Goal: Information Seeking & Learning: Learn about a topic

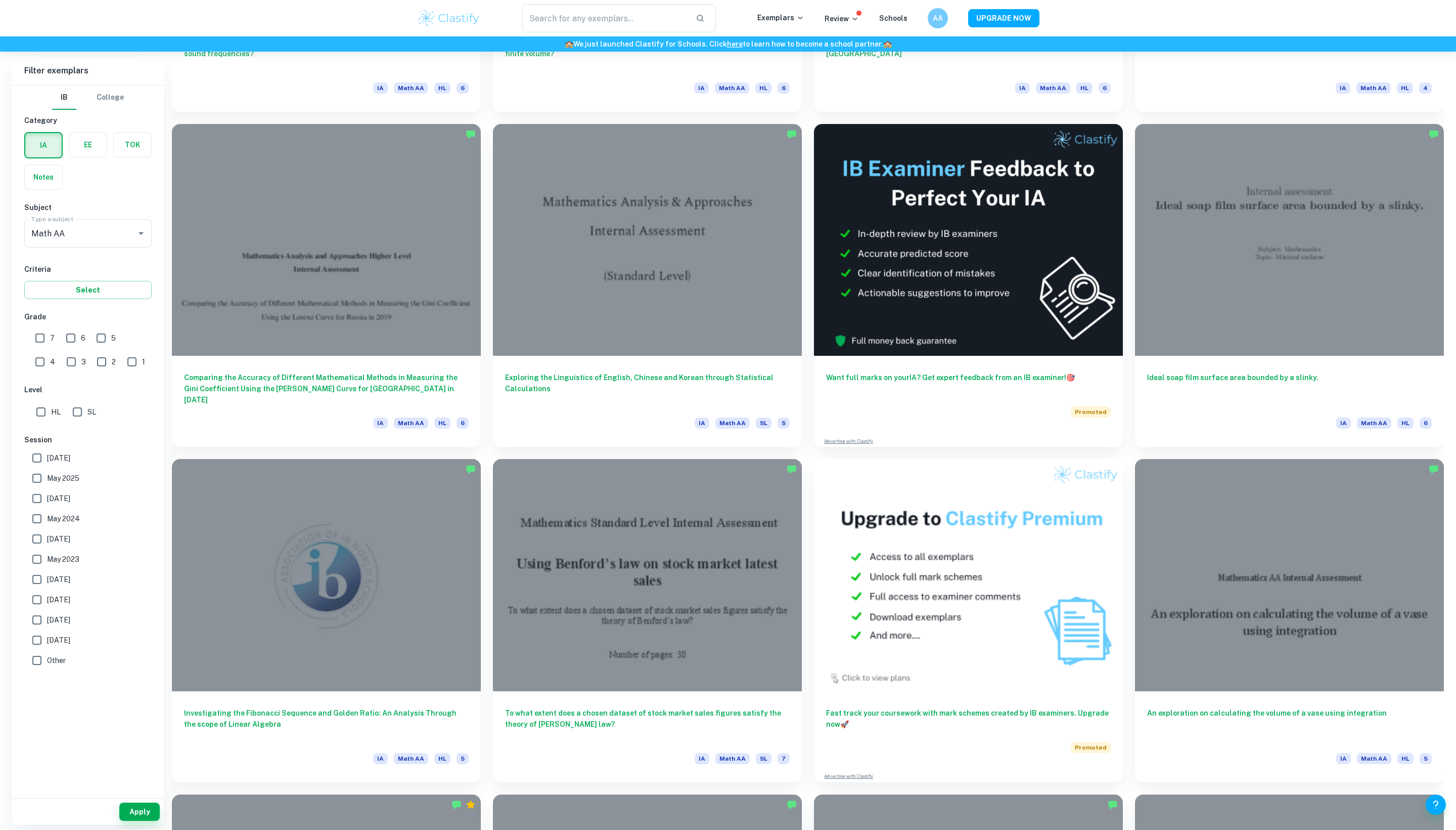
scroll to position [1556, 0]
click at [45, 348] on input "7" at bounding box center [40, 338] width 20 height 20
checkbox input "true"
click at [140, 803] on button "Apply" at bounding box center [139, 811] width 40 height 18
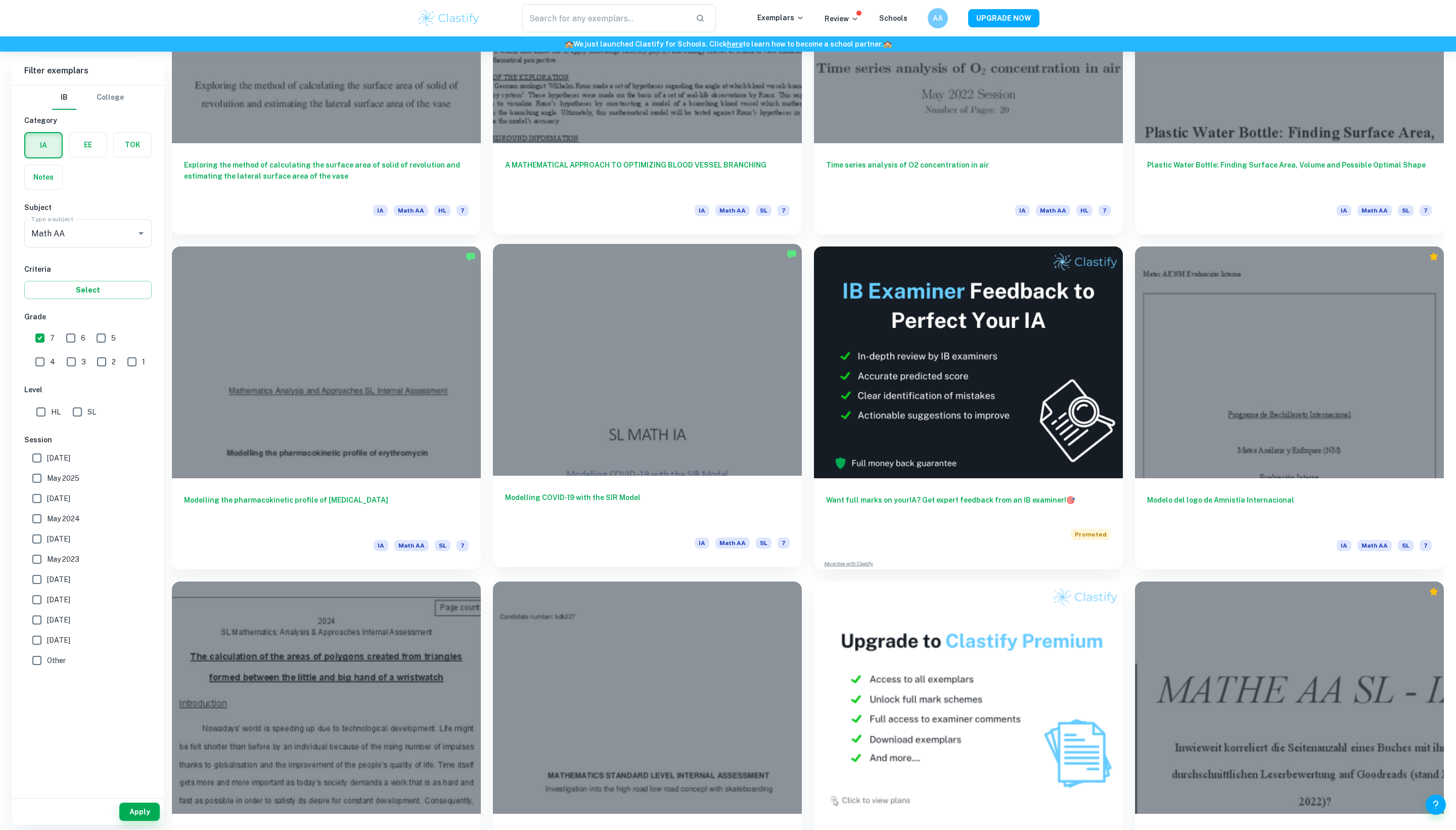
scroll to position [1436, 0]
click at [522, 408] on div at bounding box center [647, 359] width 309 height 231
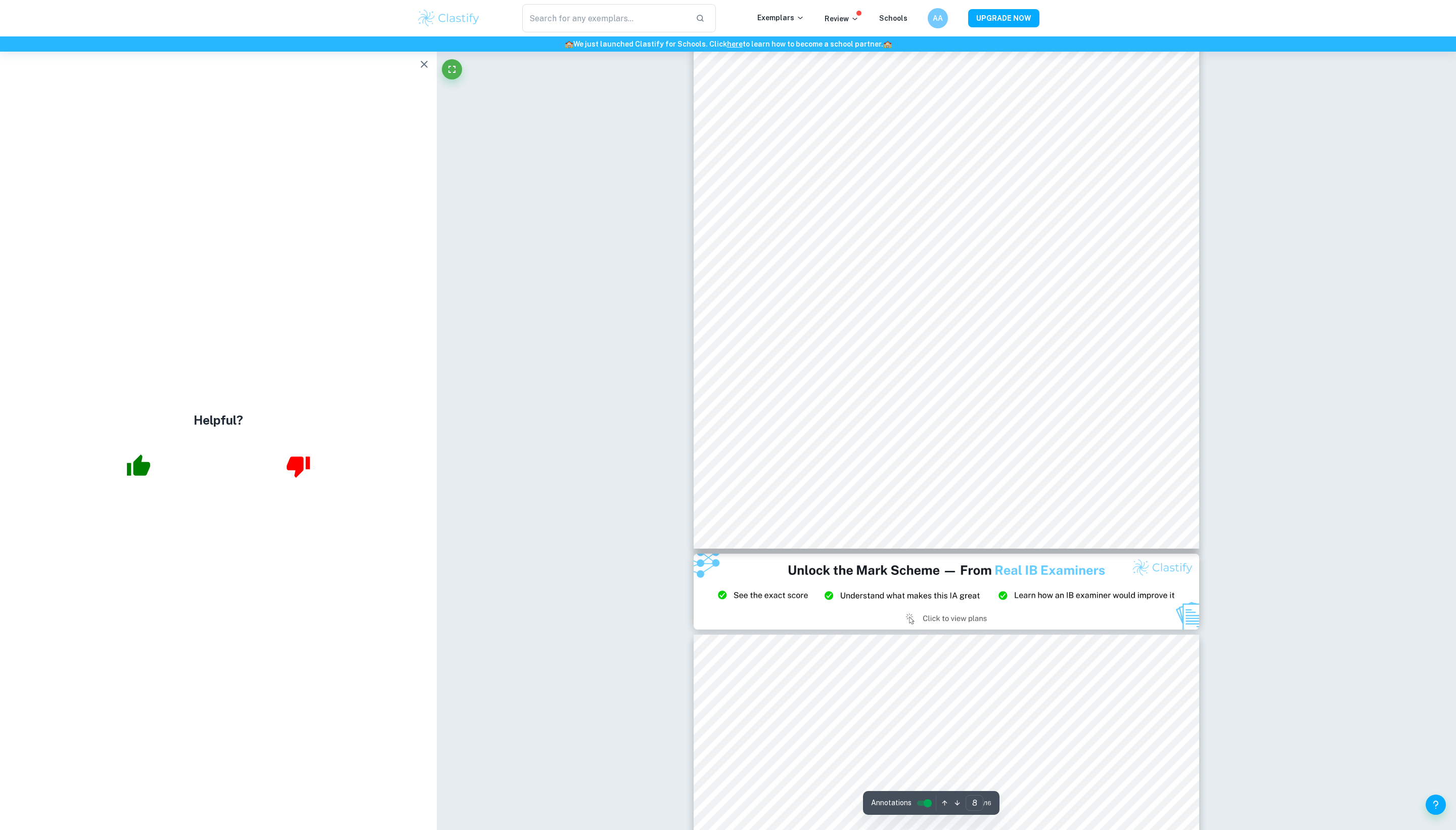
scroll to position [5002, 0]
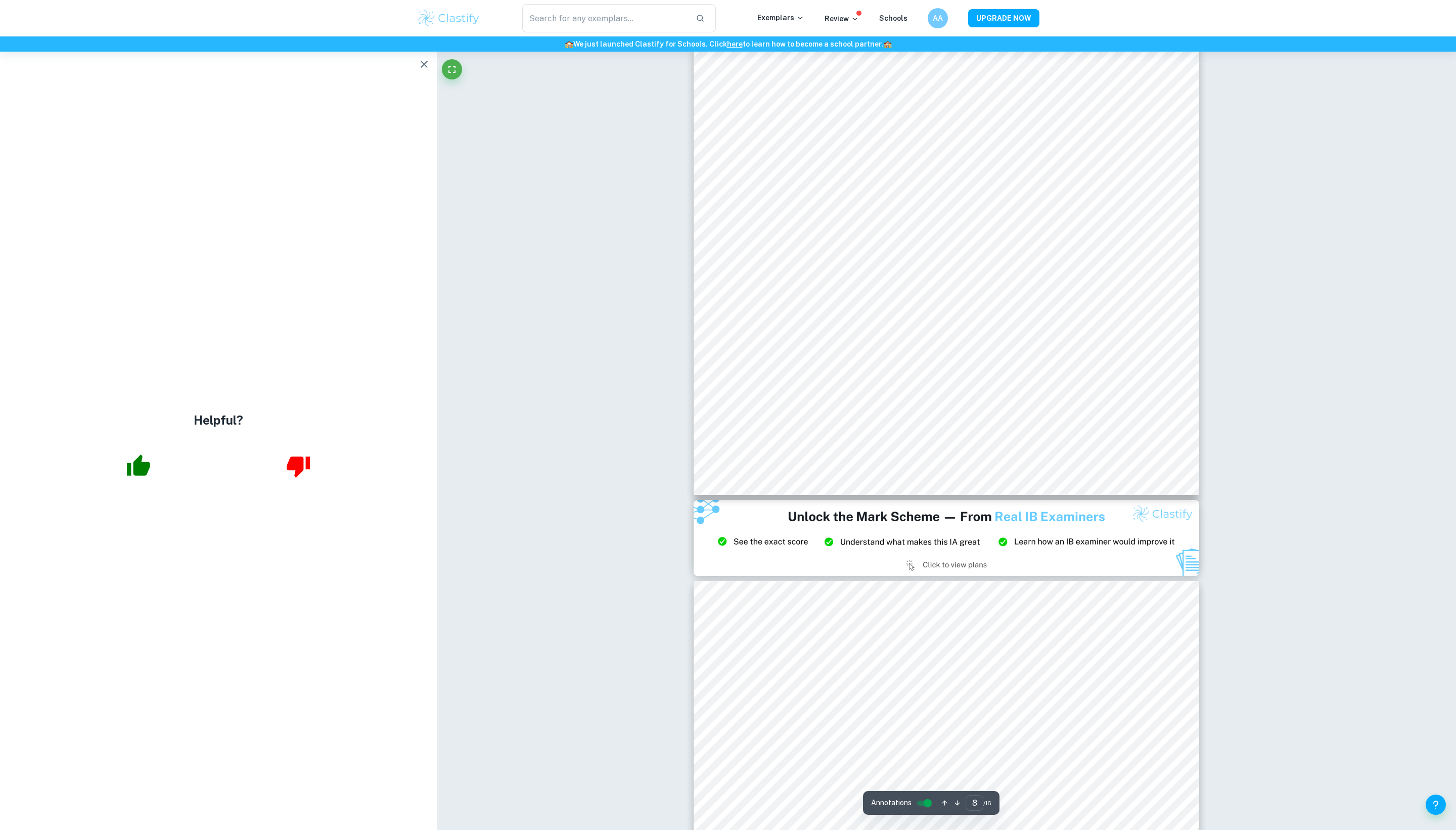
click at [837, 565] on img at bounding box center [946, 538] width 505 height 76
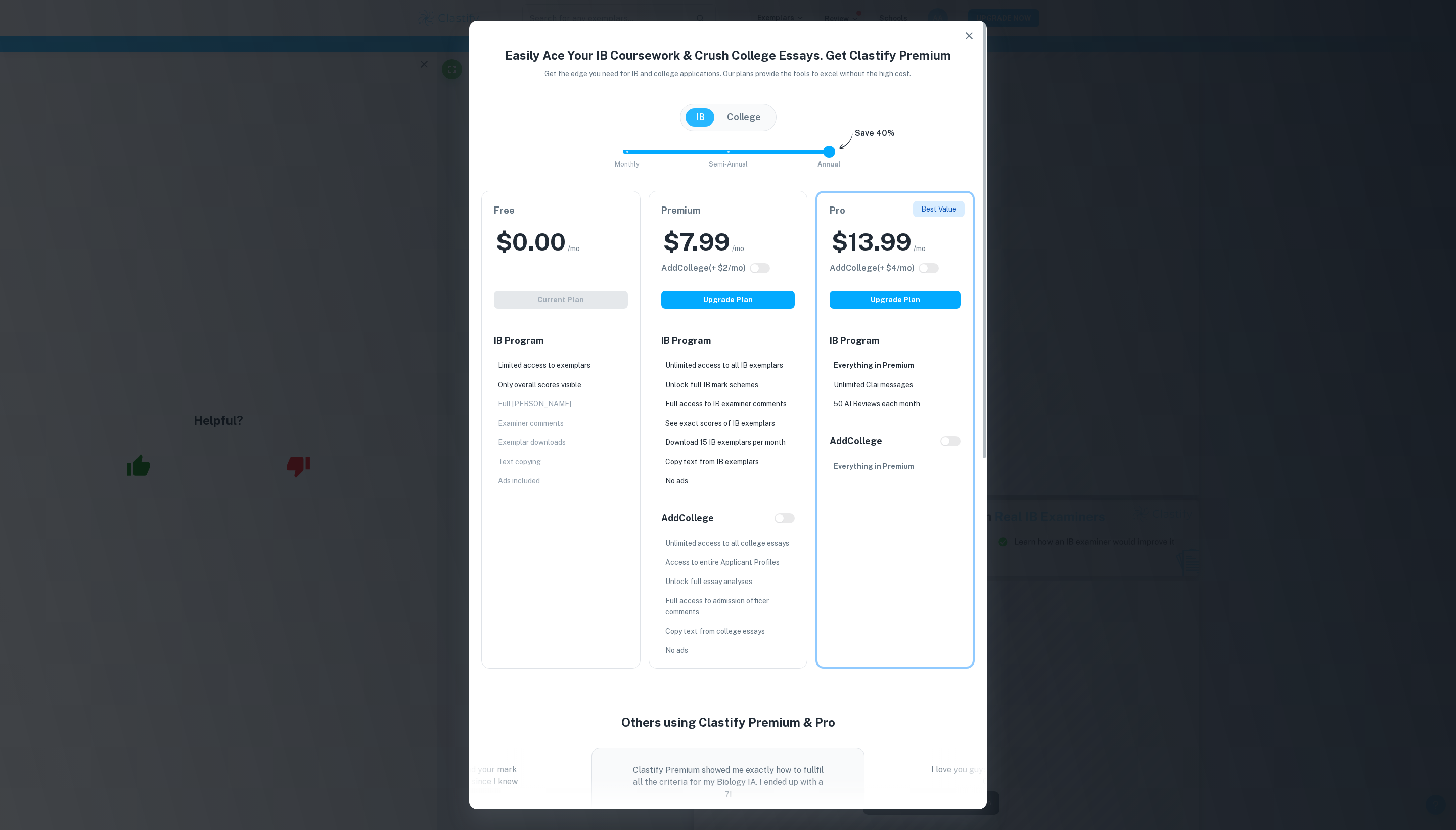
scroll to position [5846, 0]
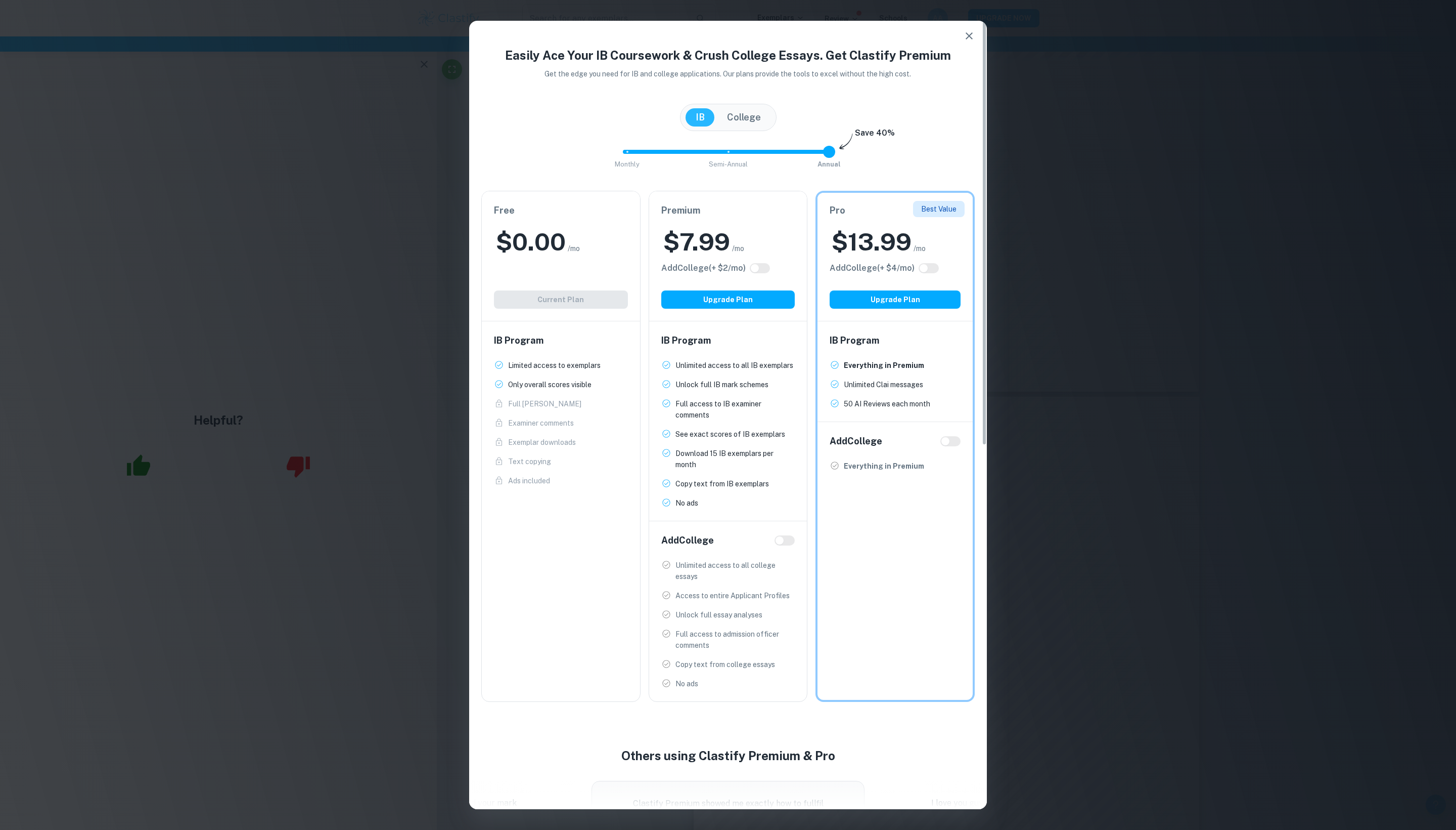
click at [963, 42] on icon "button" at bounding box center [969, 36] width 12 height 12
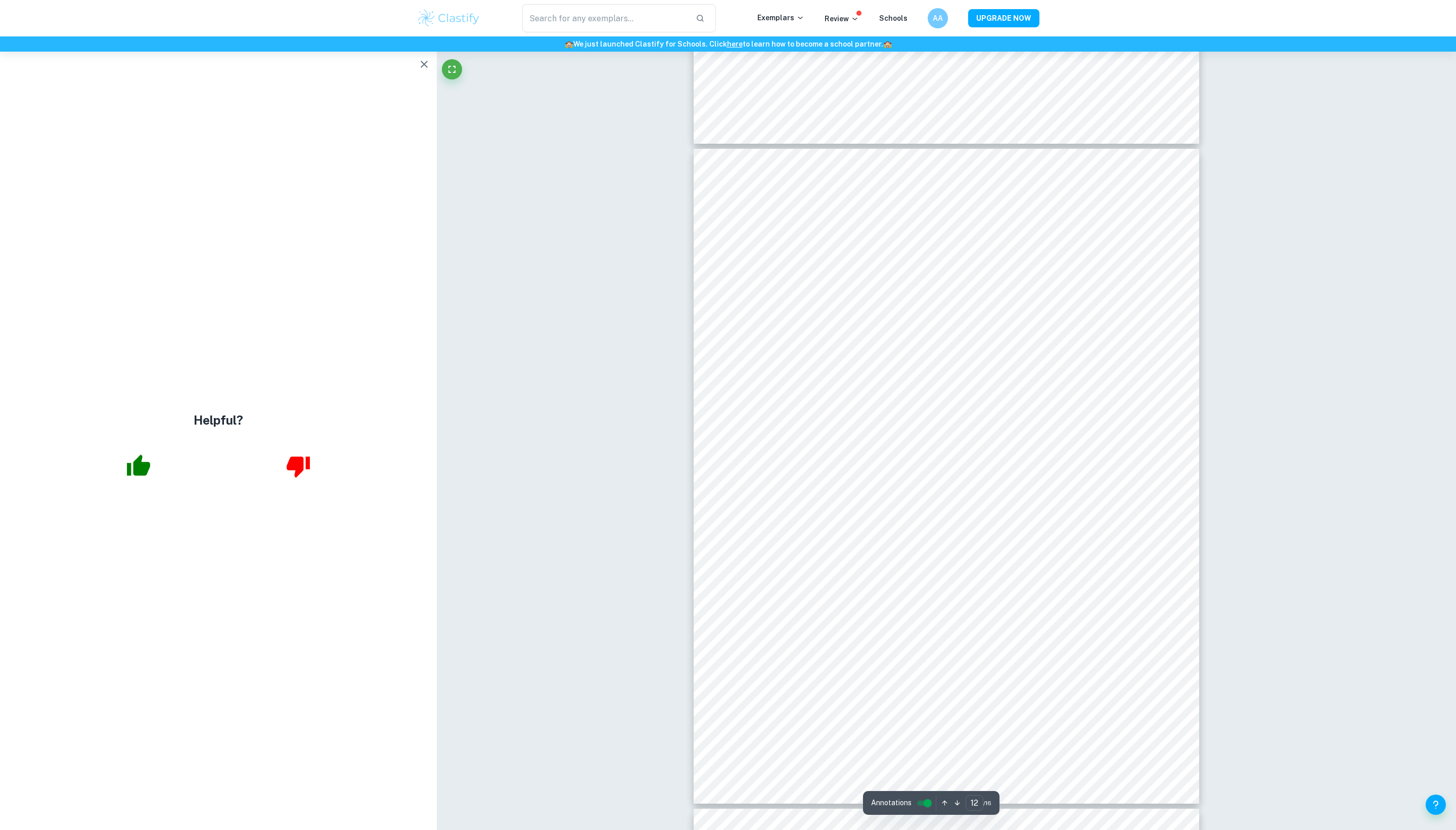
scroll to position [8090, 0]
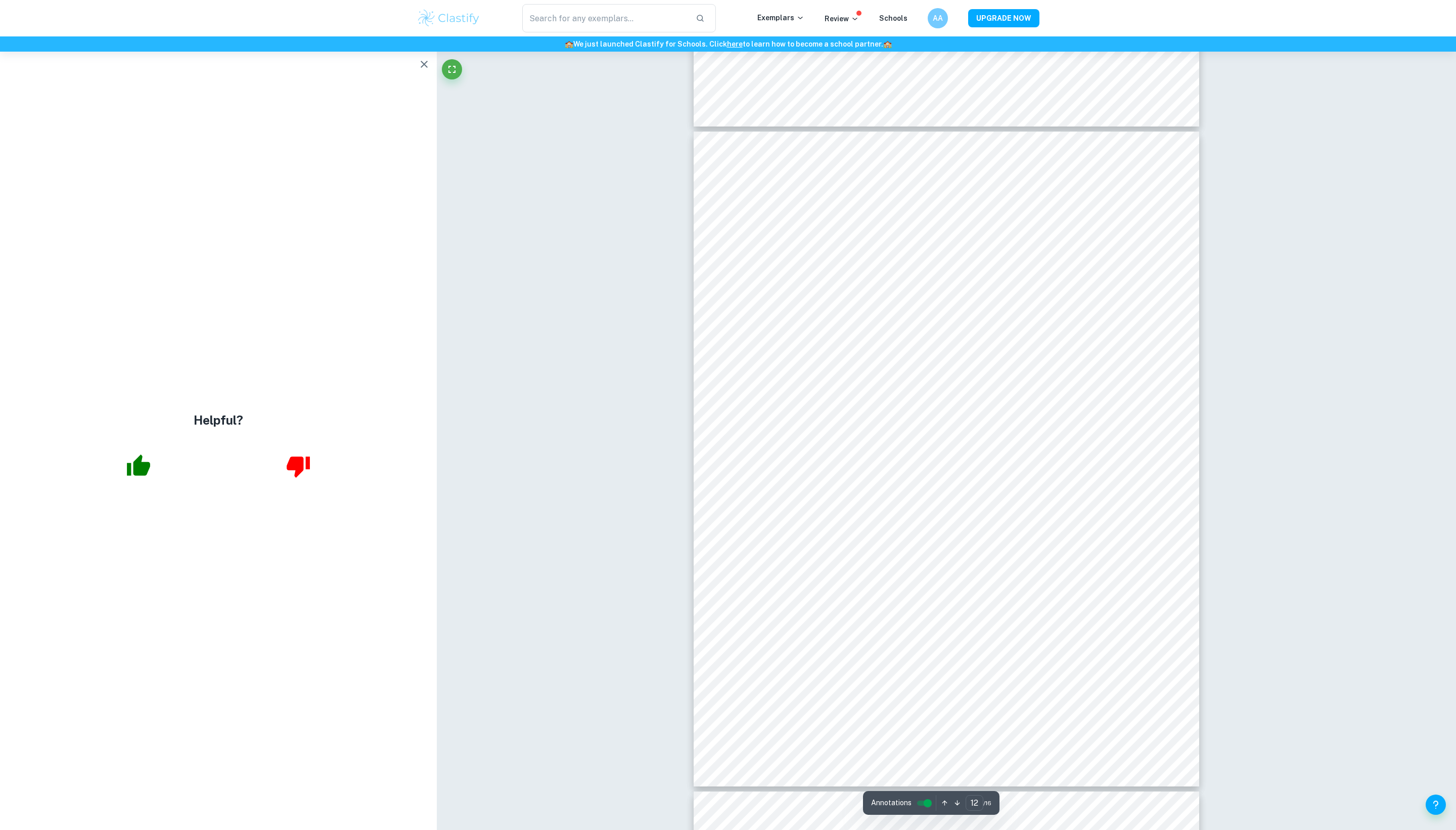
type input "13"
click at [418, 63] on icon "button" at bounding box center [424, 64] width 12 height 12
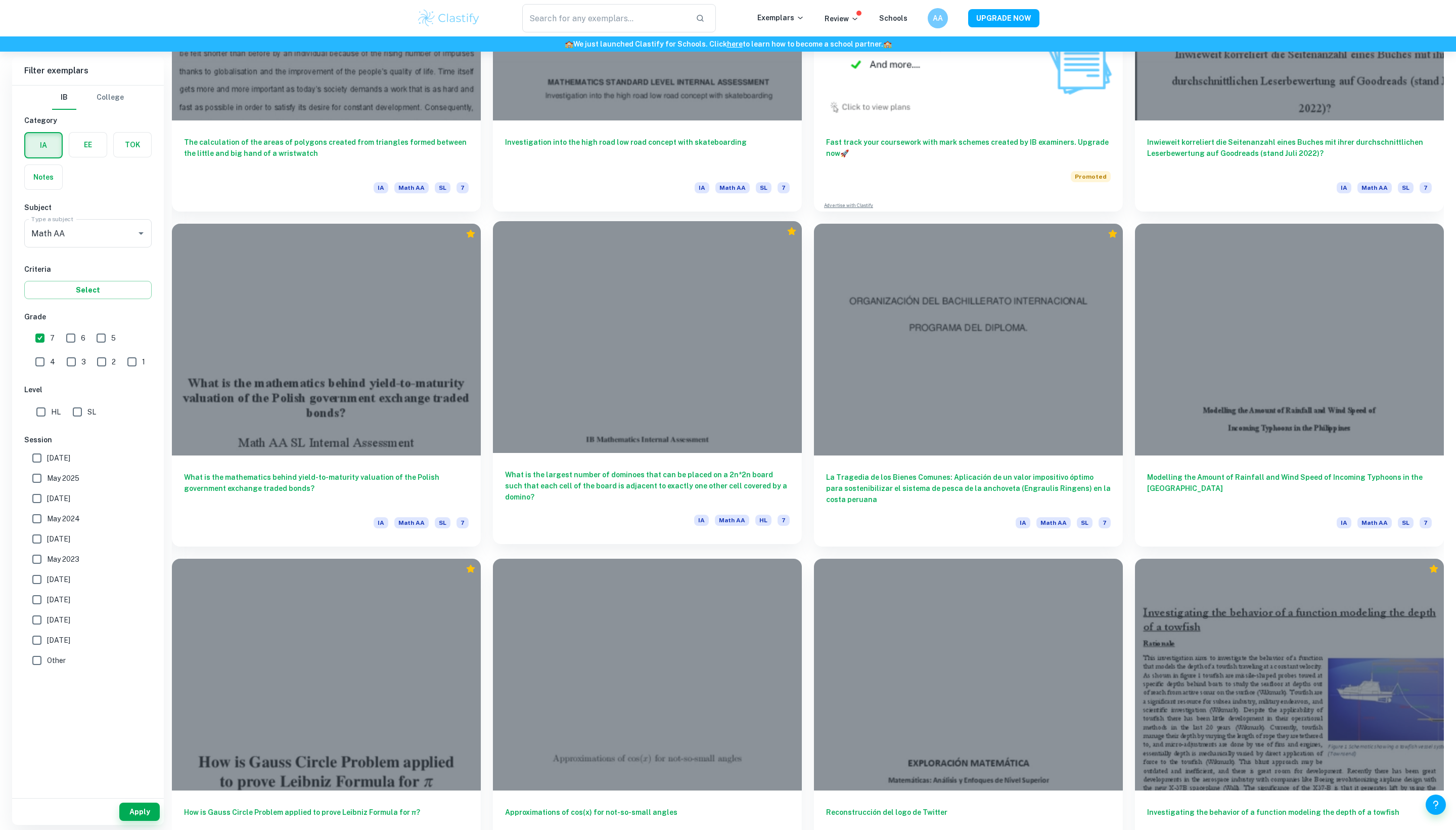
scroll to position [2130, 0]
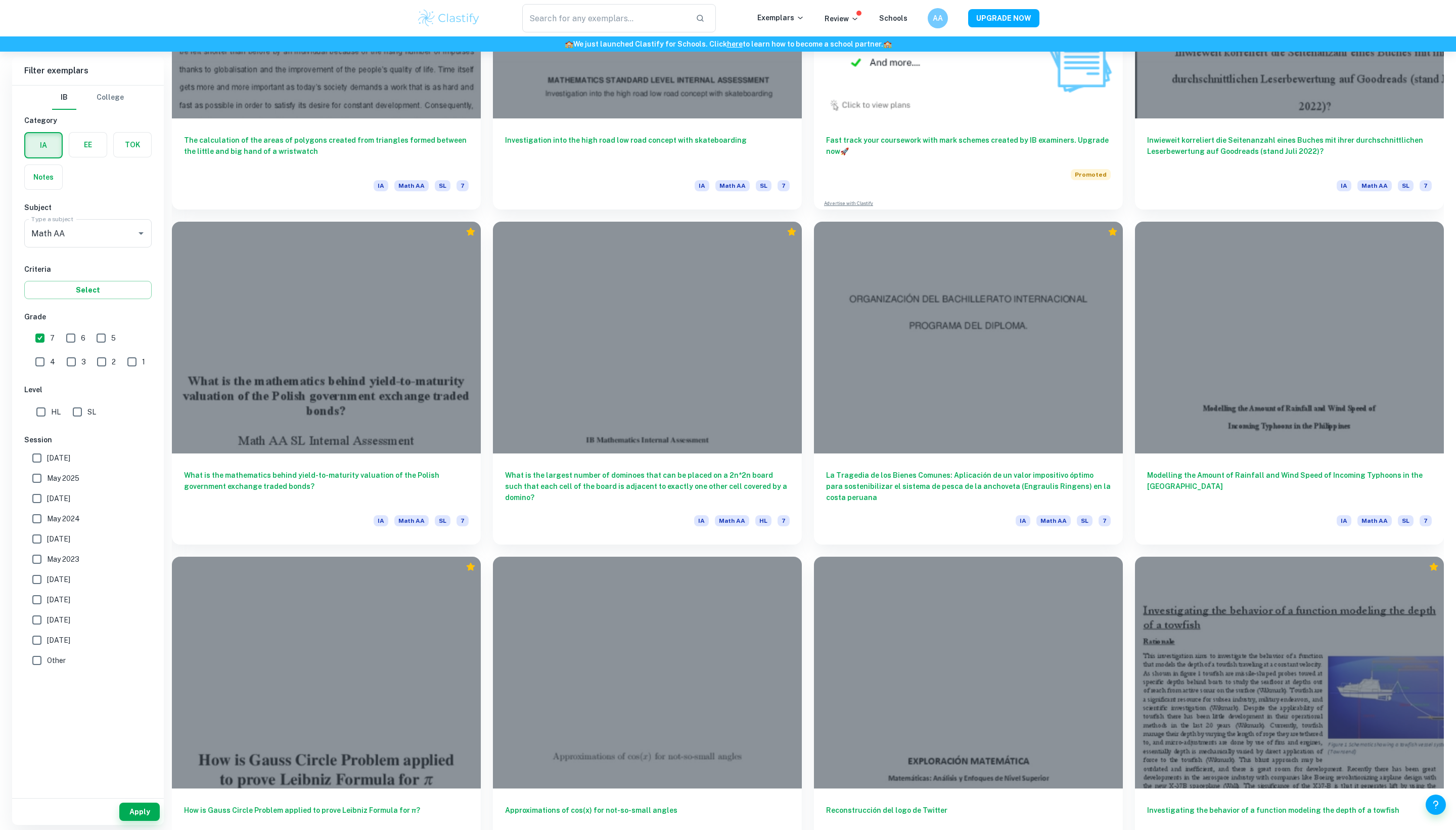
click at [96, 417] on span "SL" at bounding box center [92, 412] width 8 height 11
click at [87, 422] on input "SL" at bounding box center [78, 412] width 20 height 20
checkbox input "true"
click at [146, 806] on button "Apply" at bounding box center [139, 811] width 40 height 18
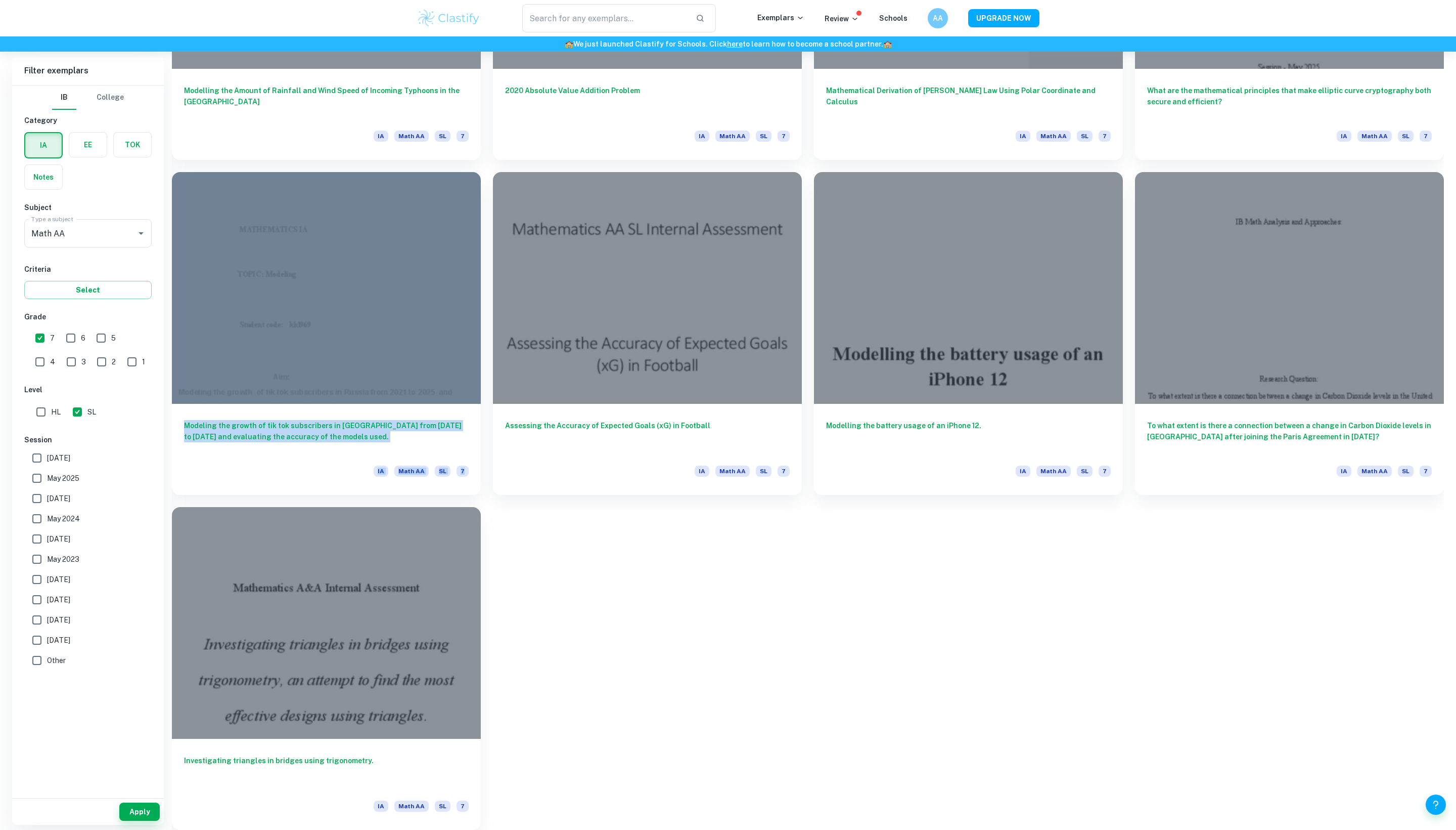
scroll to position [2531, 0]
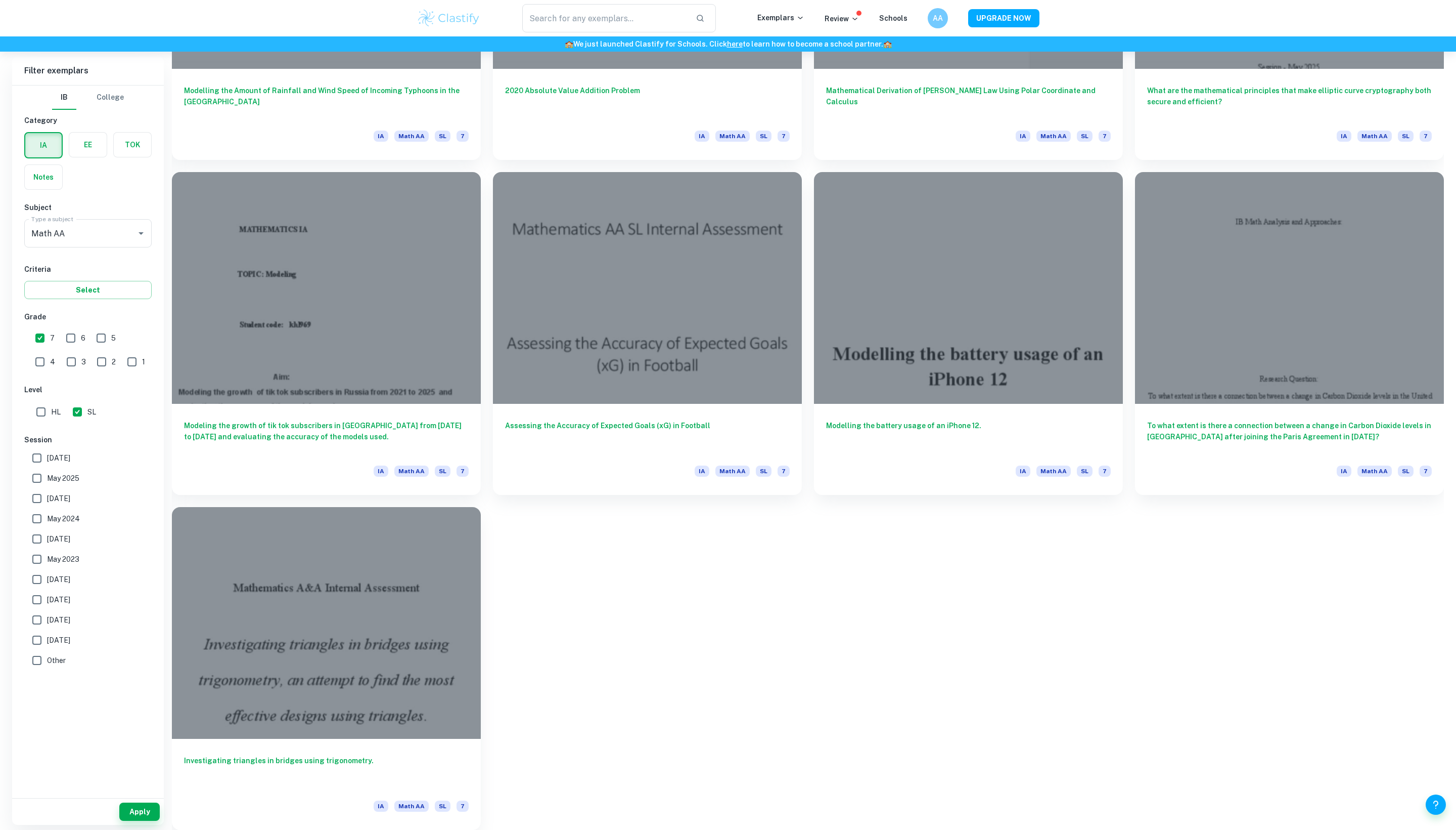
click at [1202, 432] on h6 "To what extent is there a connection between a change in Carbon Dioxide levels …" at bounding box center [1290, 433] width 285 height 33
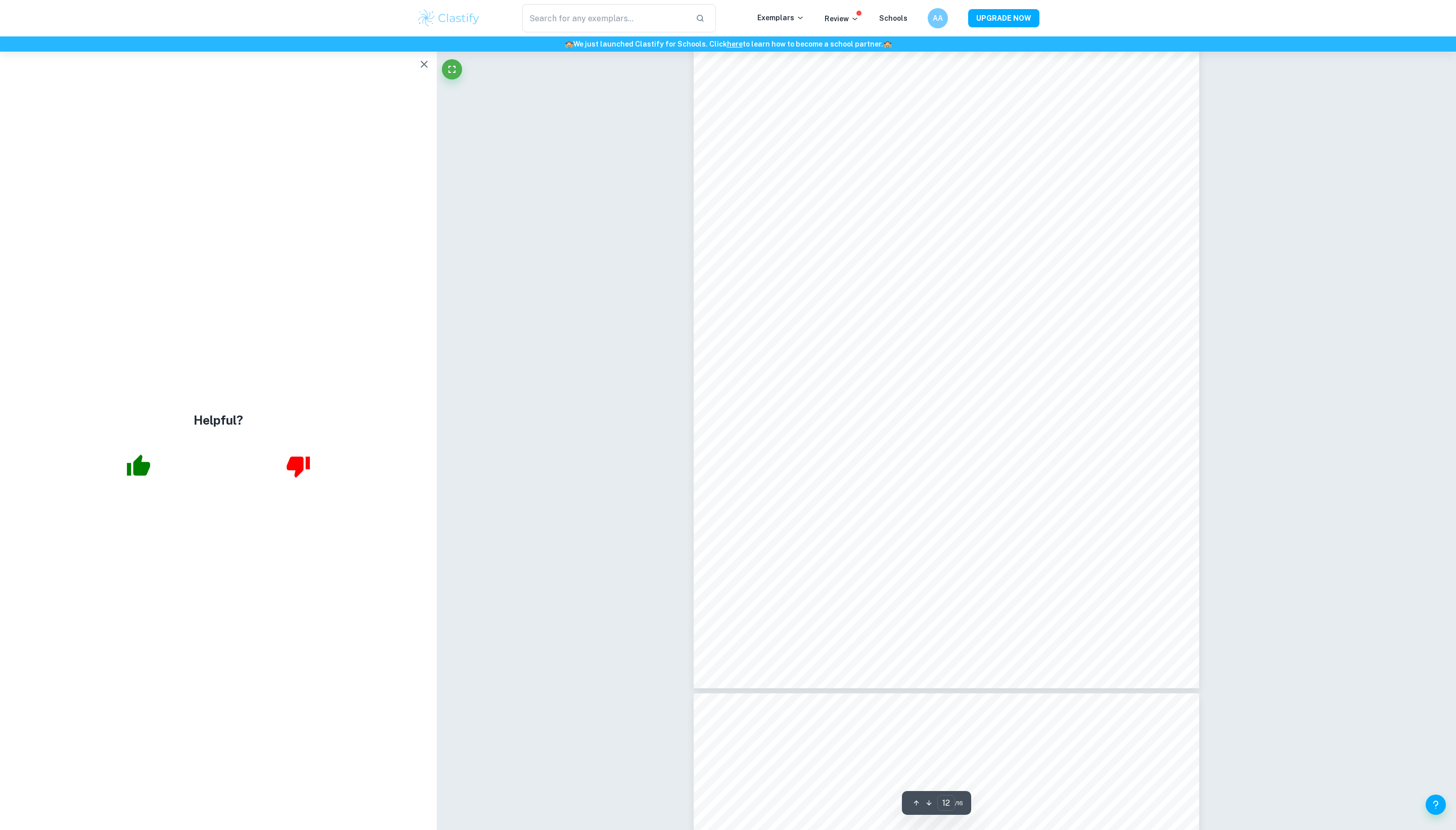
scroll to position [7891, 0]
click at [428, 71] on icon "button" at bounding box center [424, 64] width 12 height 12
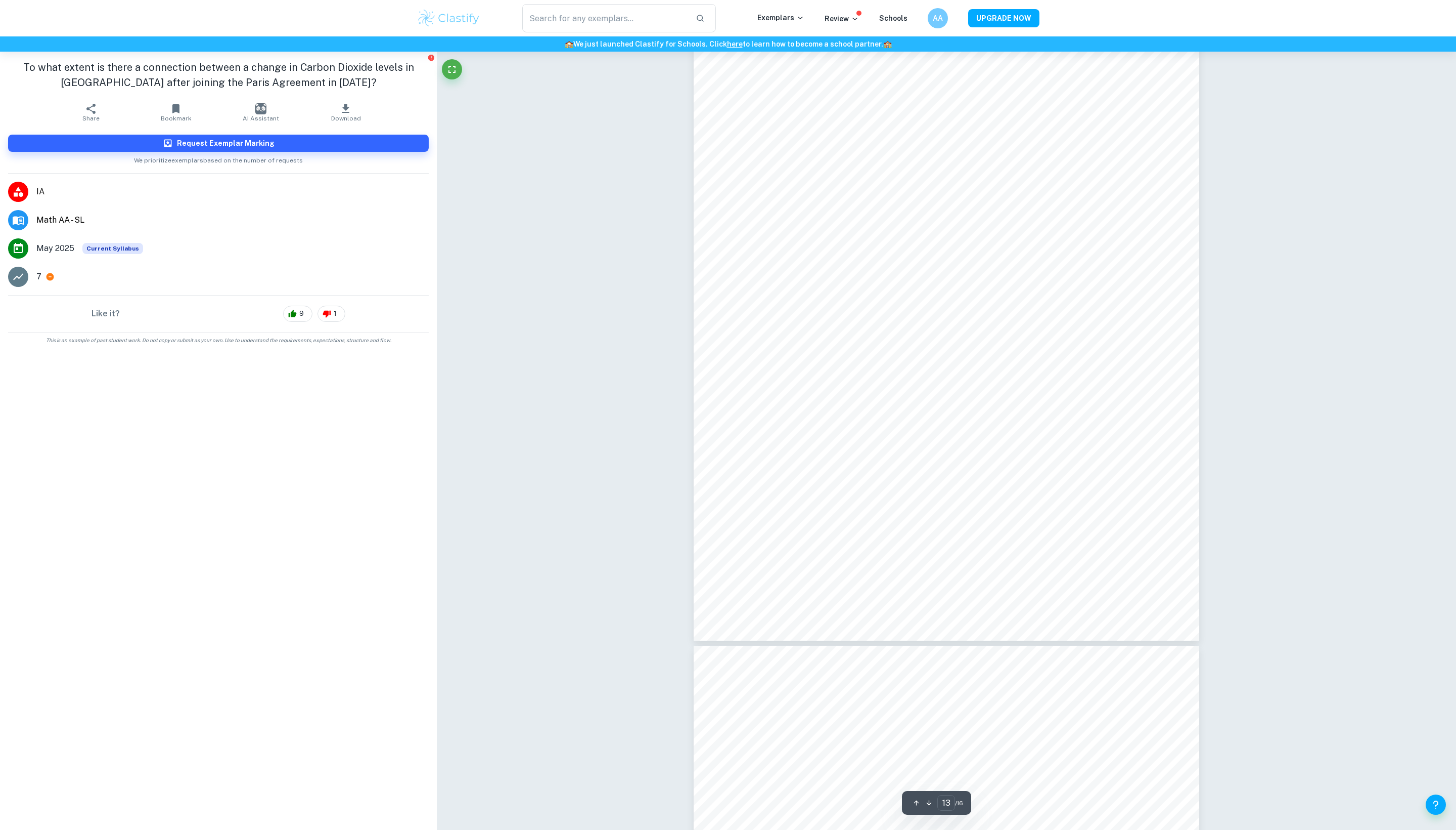
scroll to position [8377, 1]
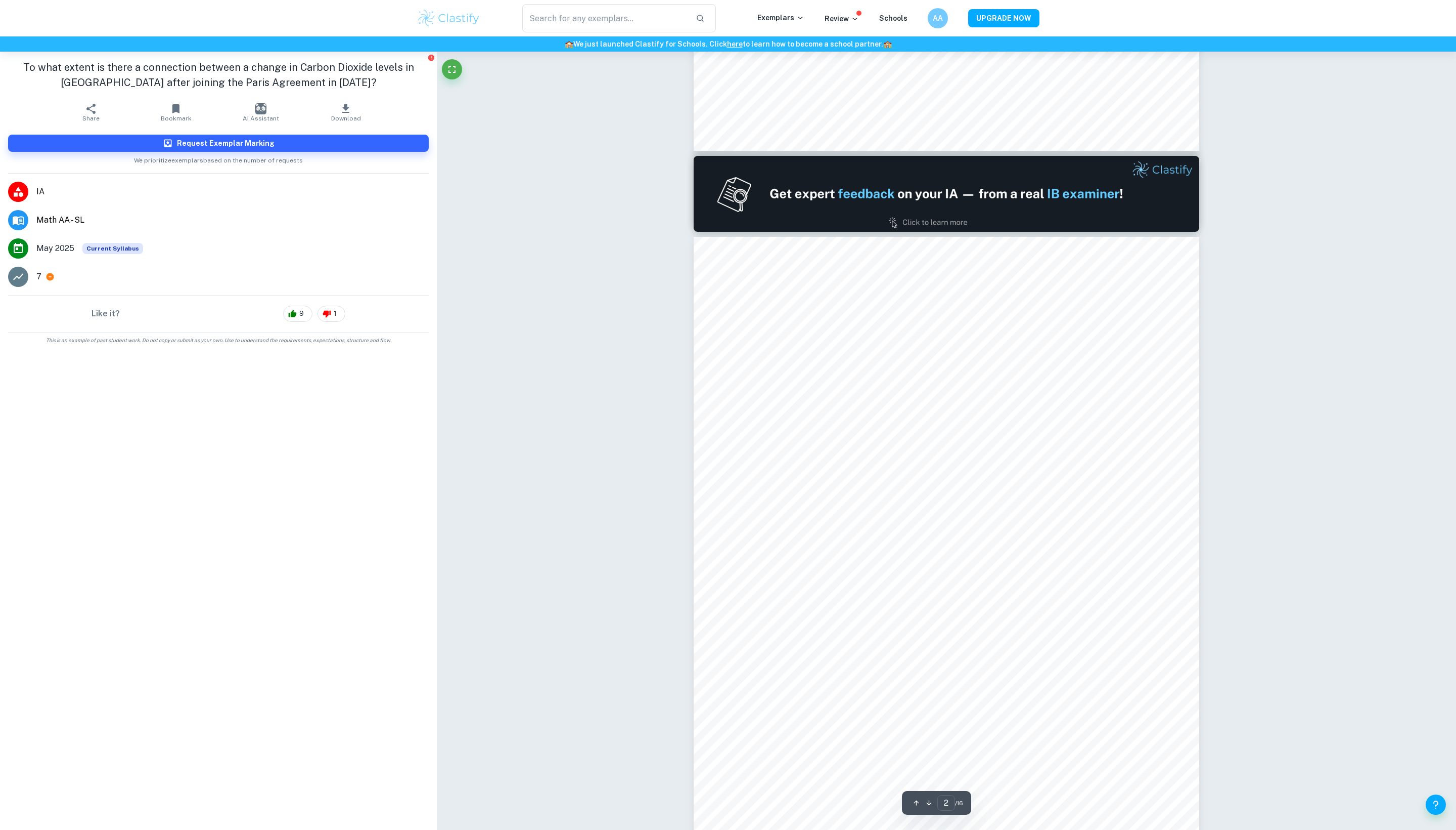
type input "1"
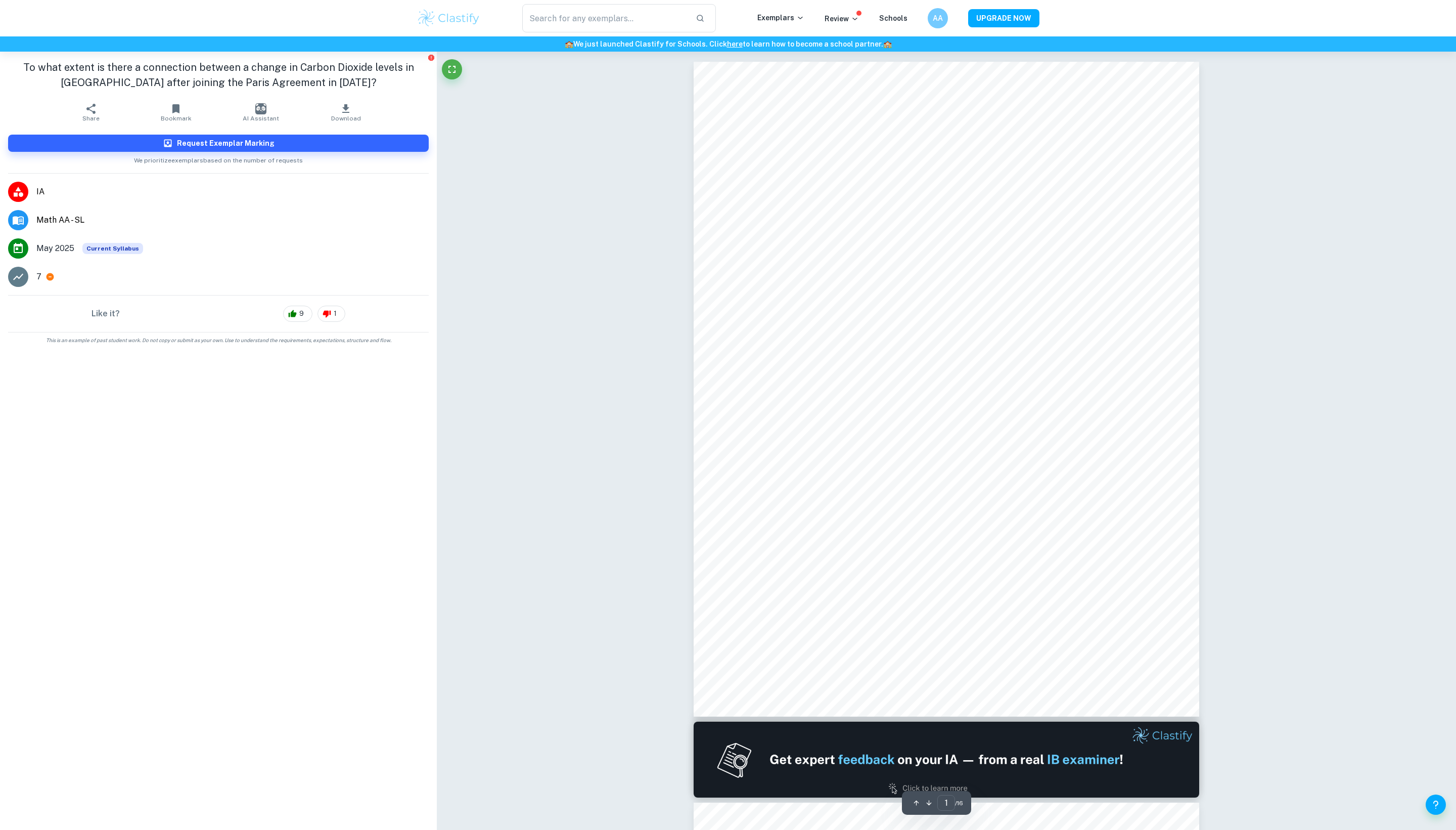
scroll to position [0, 0]
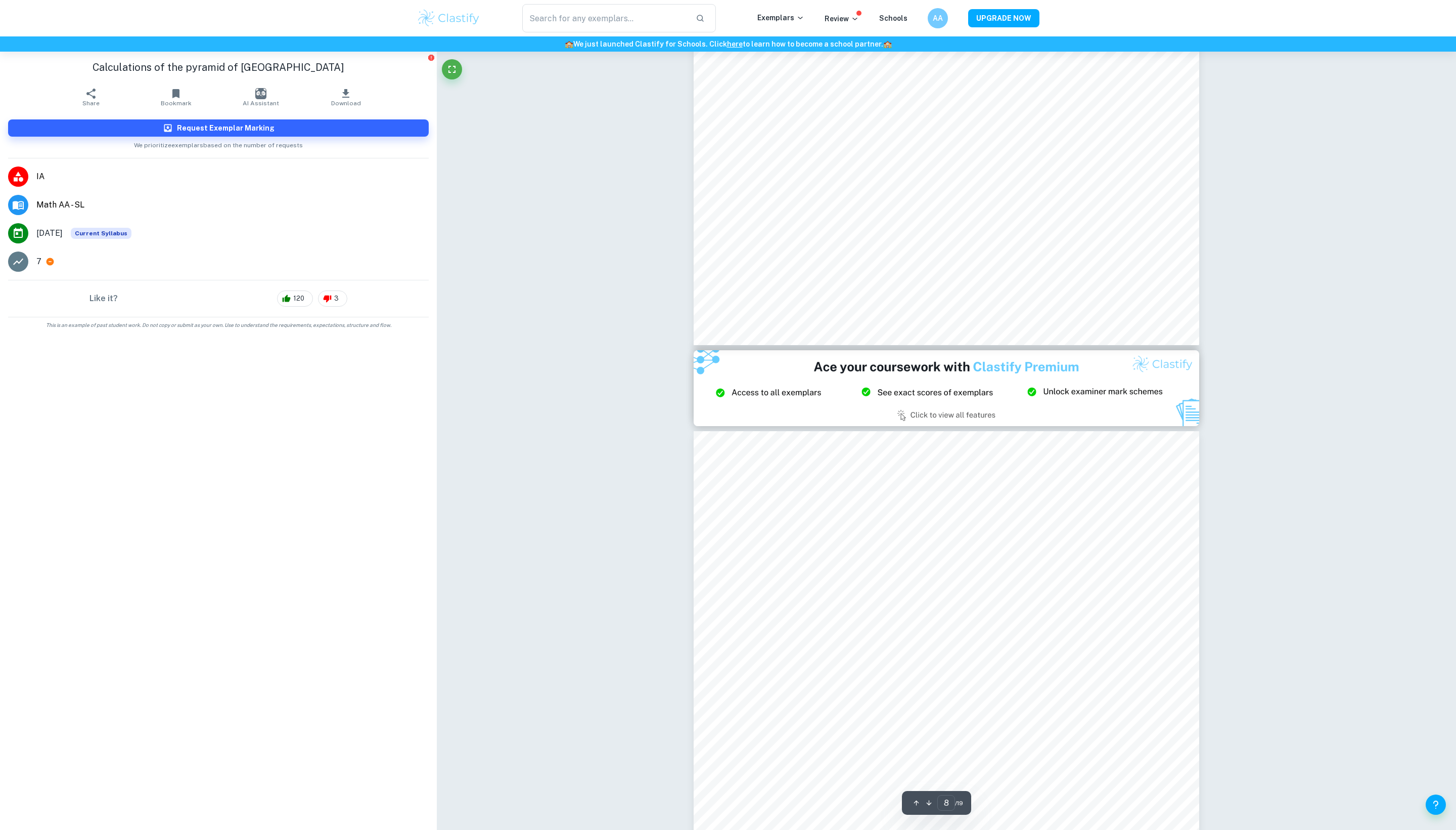
scroll to position [5632, 1]
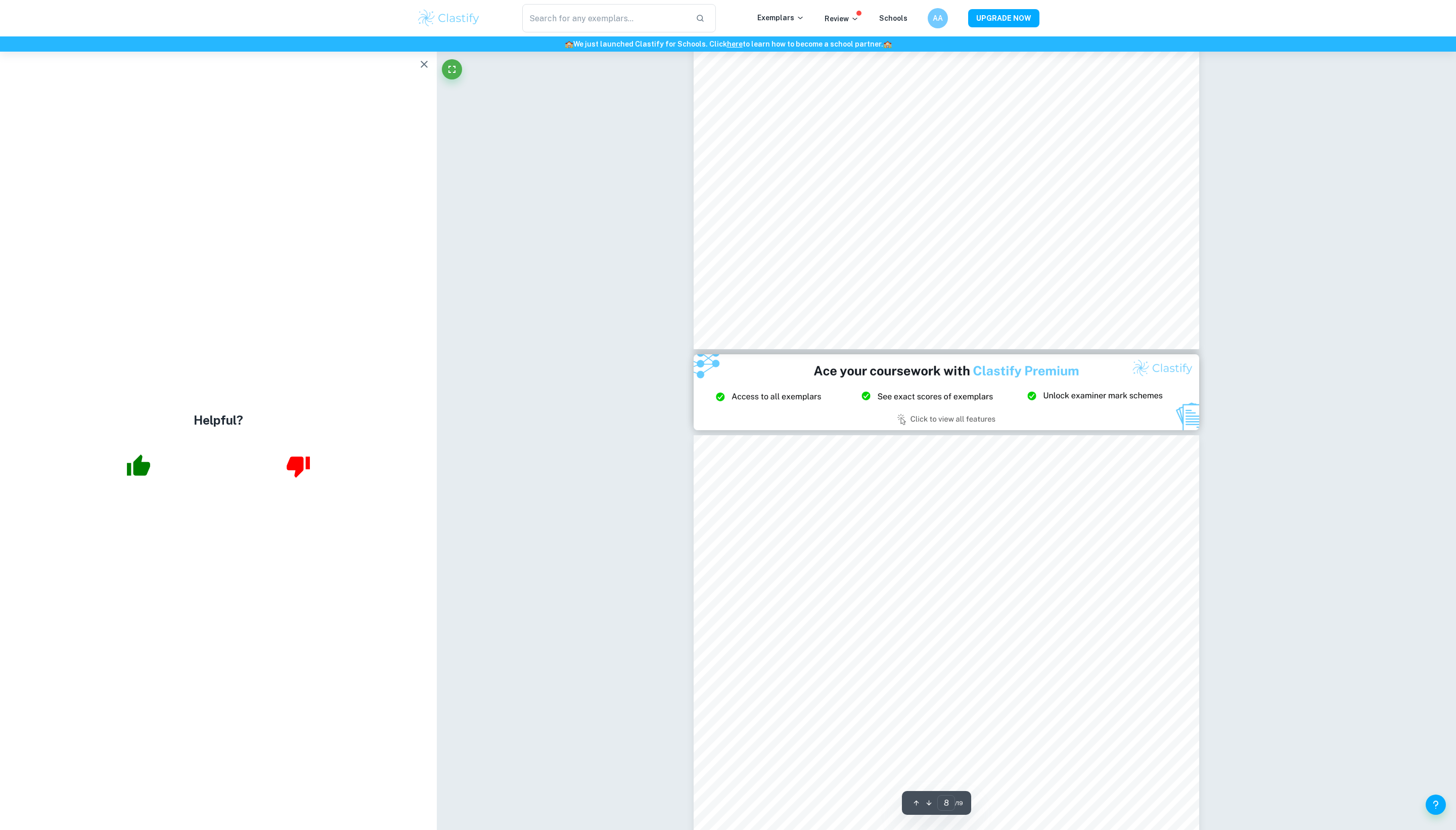
type input "9"
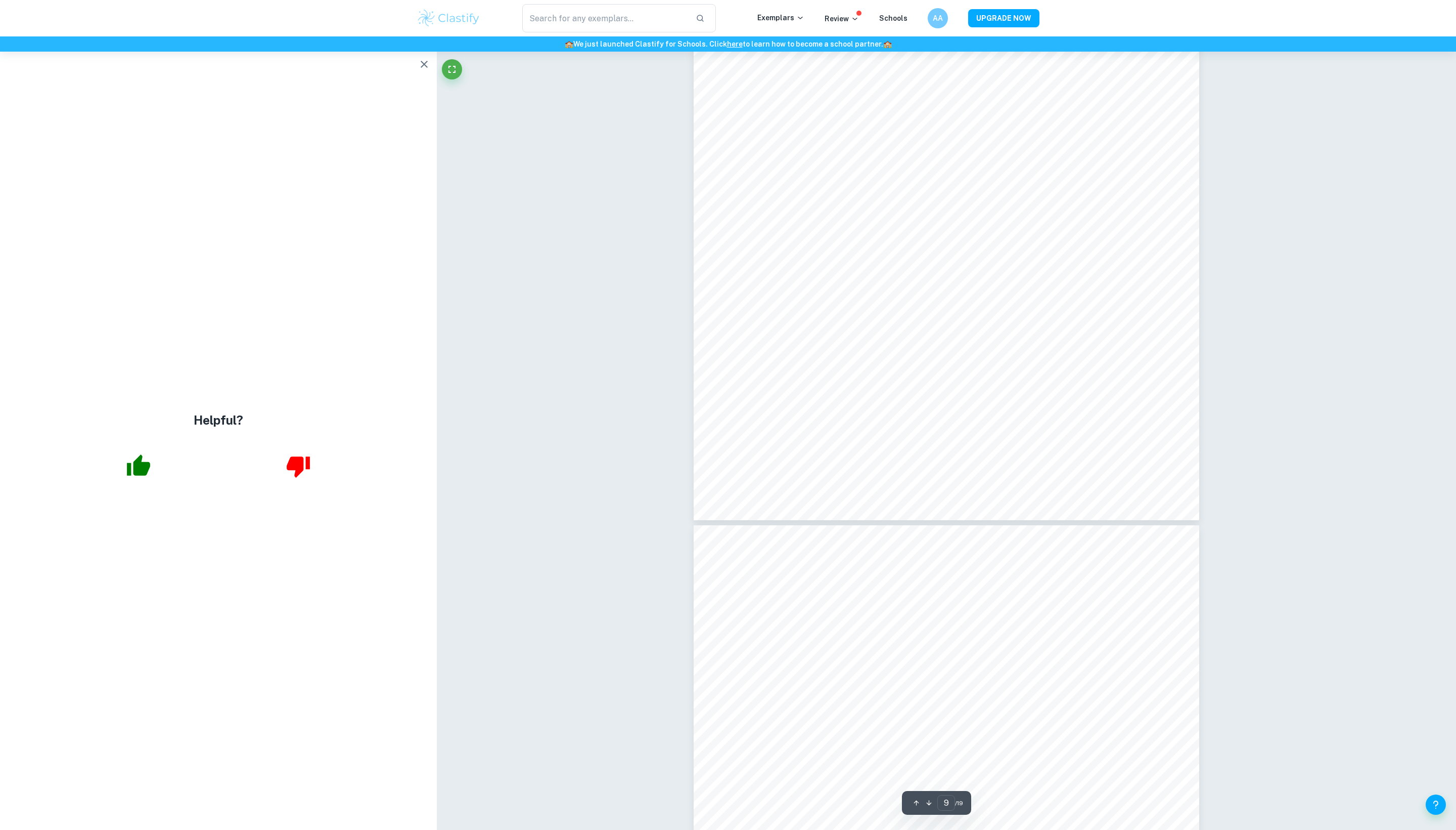
scroll to position [6309, 0]
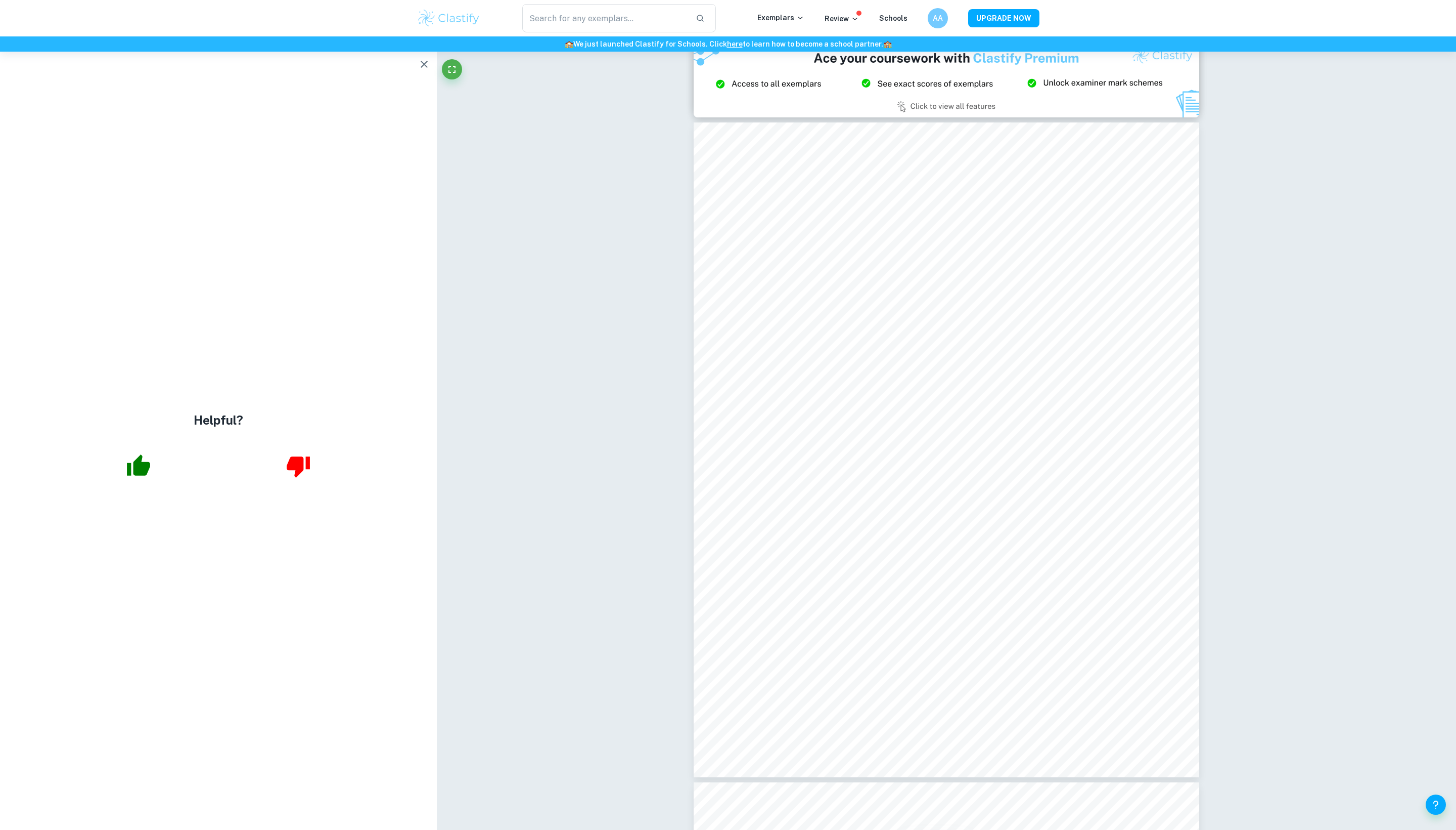
click at [152, 448] on div at bounding box center [218, 466] width 437 height 42
click at [145, 462] on icon "button" at bounding box center [139, 465] width 23 height 21
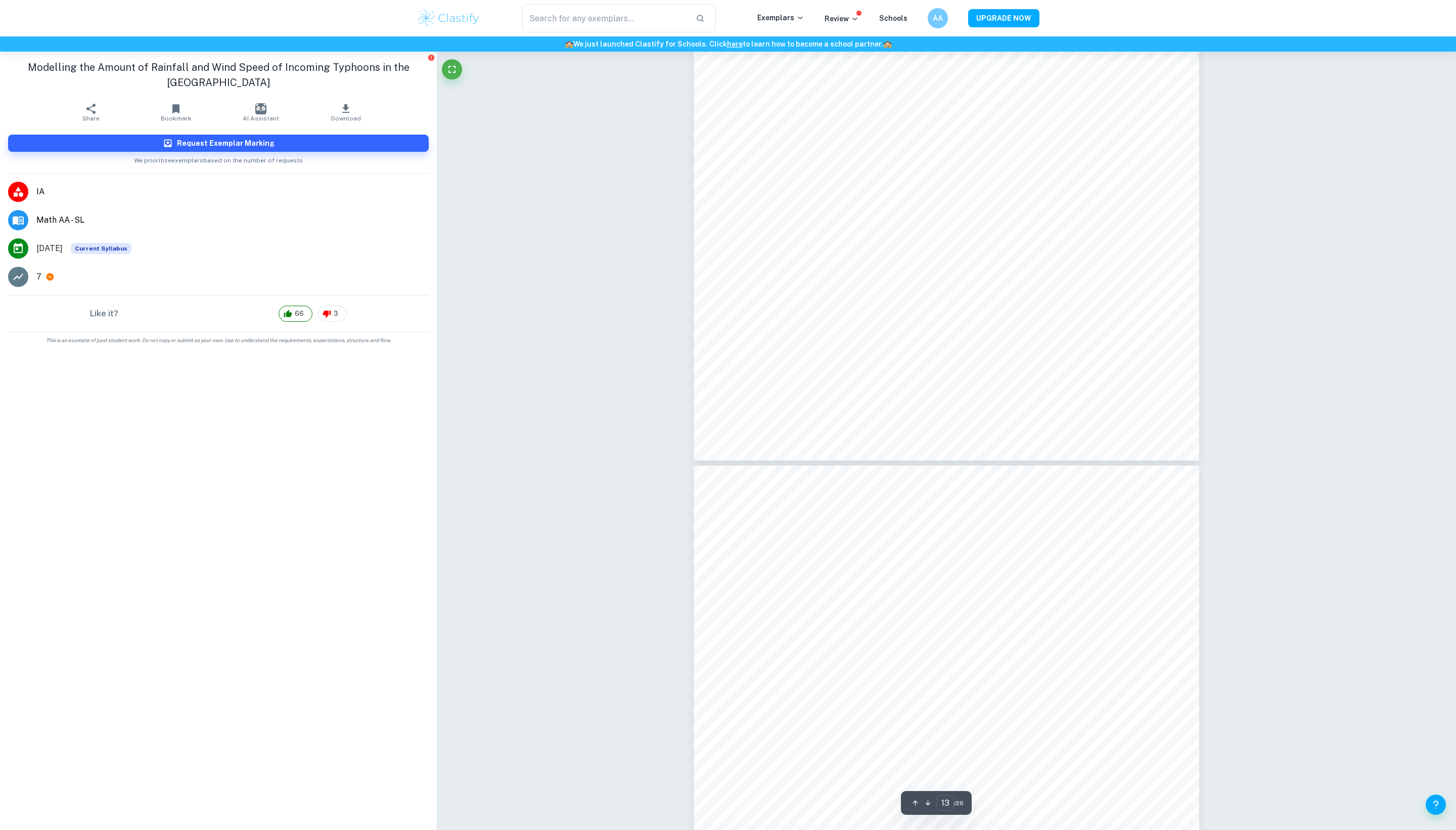
scroll to position [0, 0]
type input "19"
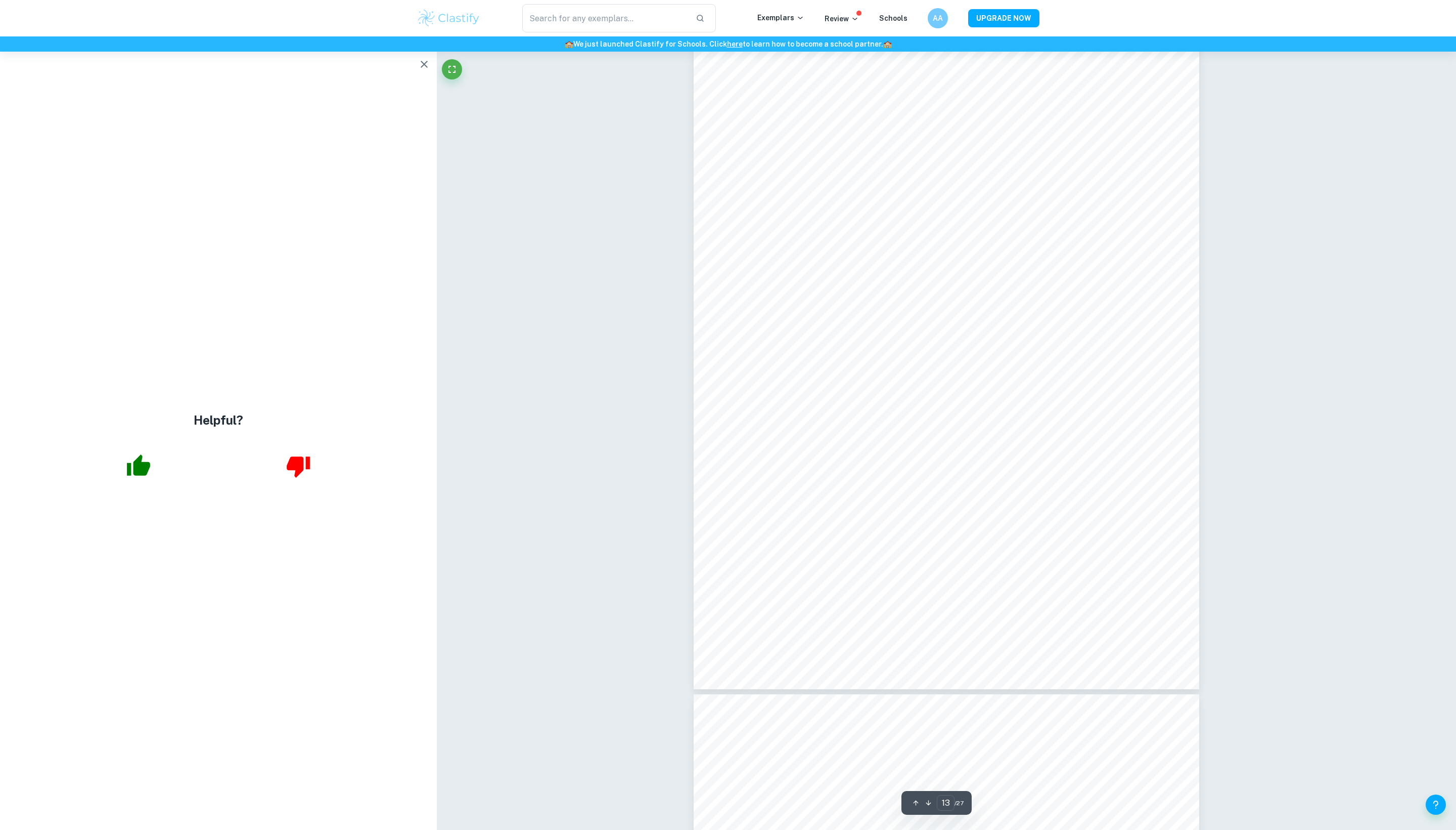
scroll to position [8274, 0]
click at [422, 69] on icon "button" at bounding box center [424, 64] width 12 height 12
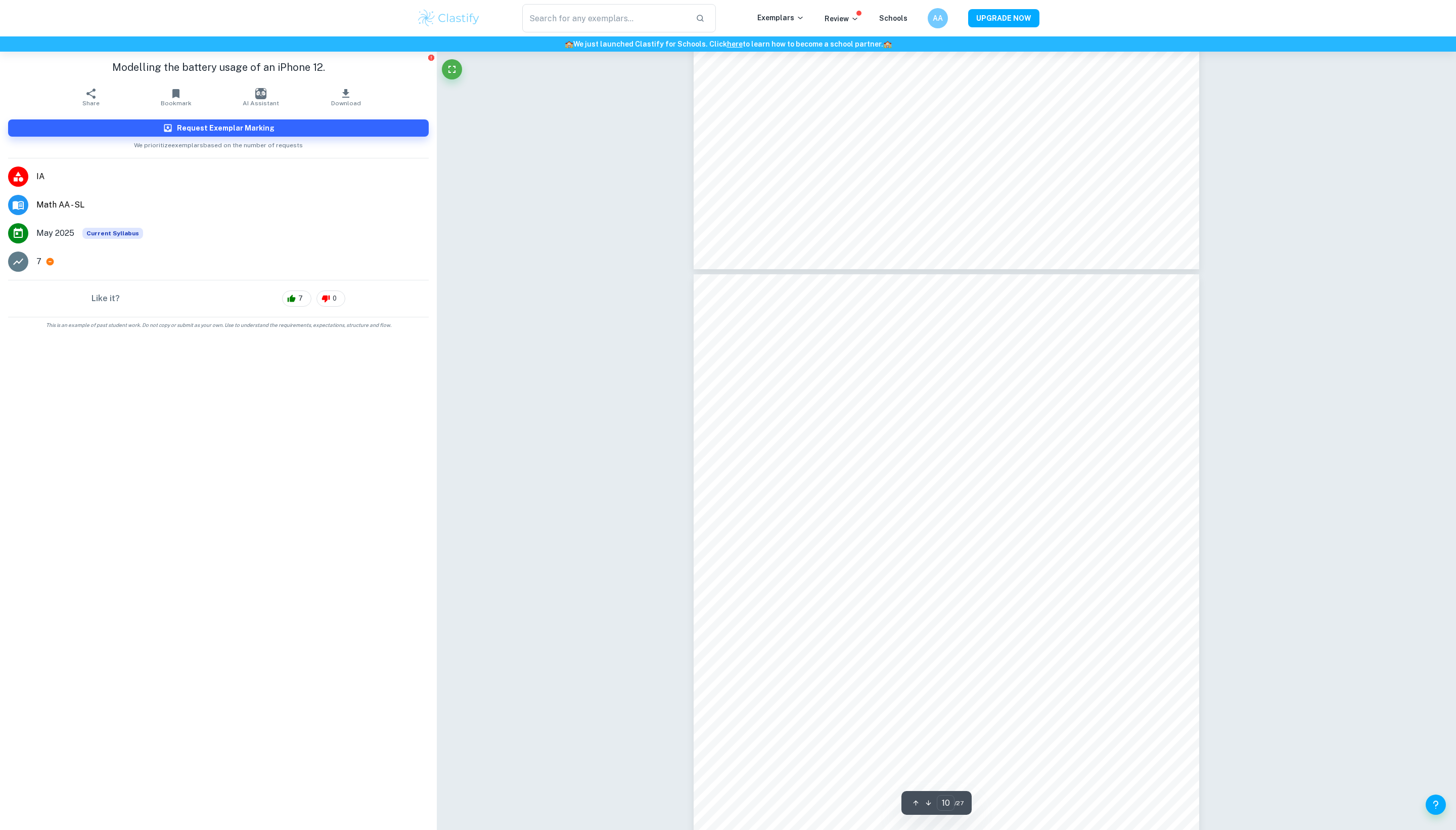
scroll to position [6025, 0]
type input "11"
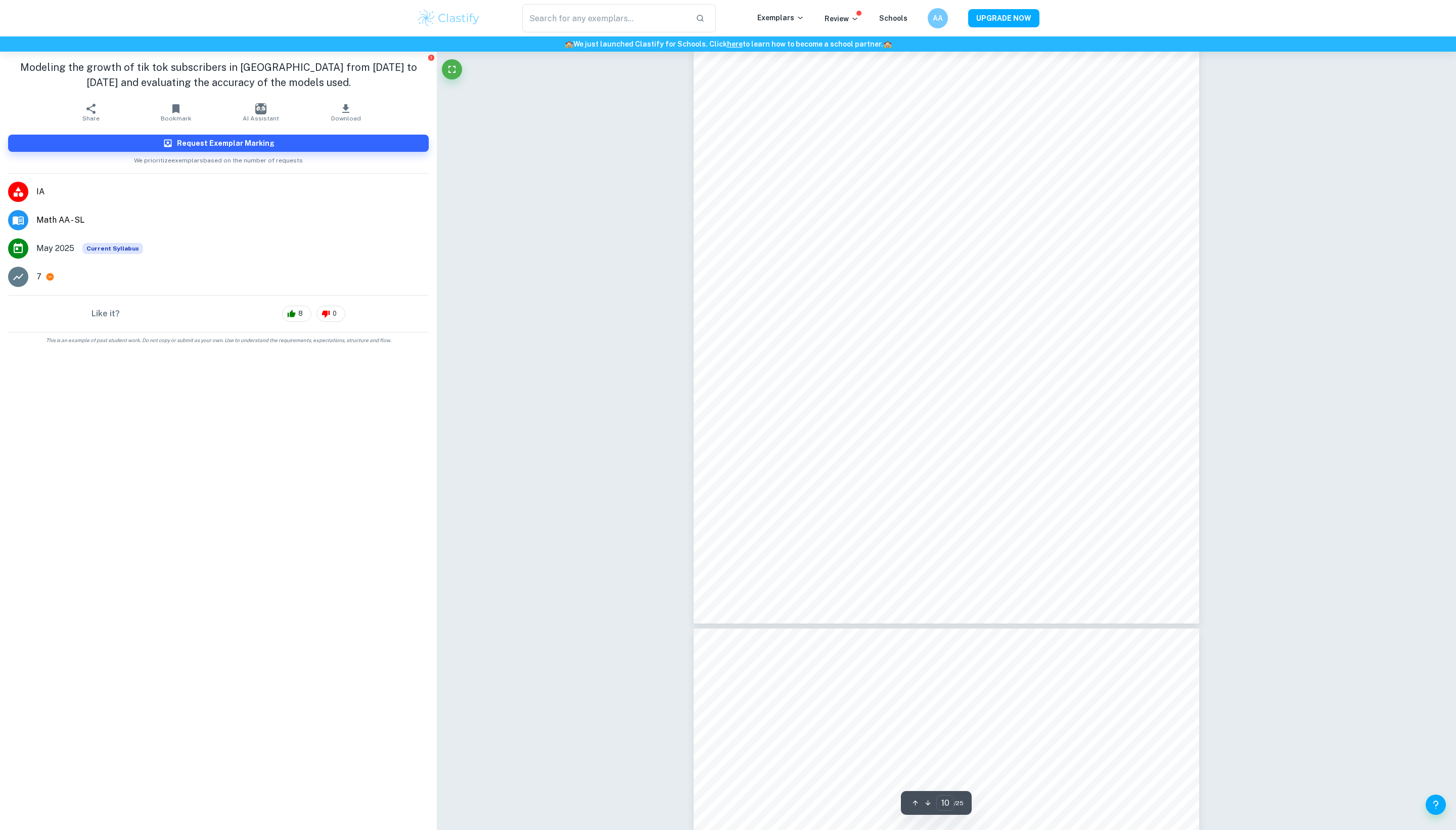
scroll to position [6815, 0]
type input "11"
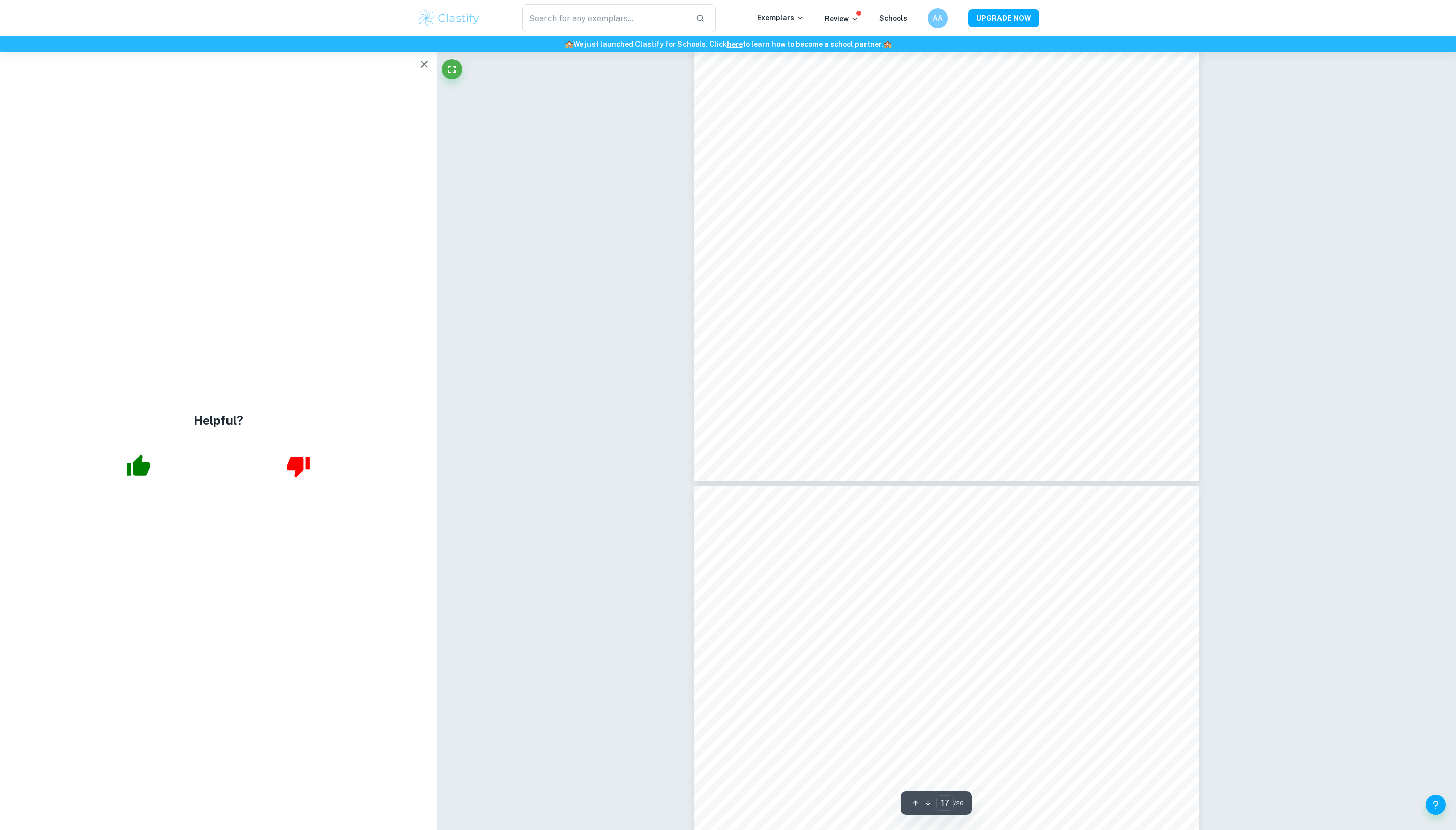
scroll to position [11797, 0]
type input "26"
